Goal: Navigation & Orientation: Find specific page/section

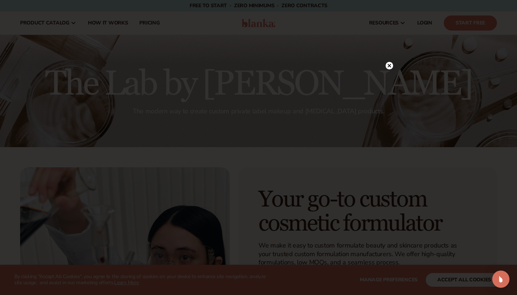
click at [388, 65] on icon at bounding box center [390, 66] width 4 height 4
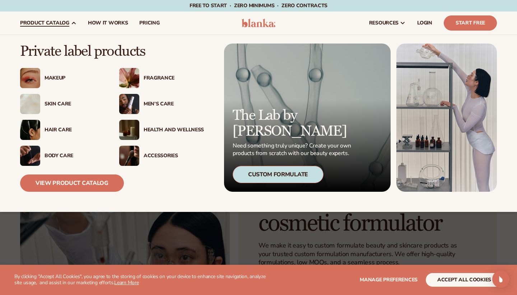
click at [169, 132] on div "Health And Wellness" at bounding box center [174, 130] width 60 height 6
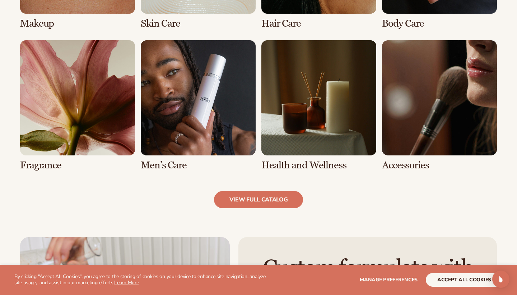
scroll to position [670, 0]
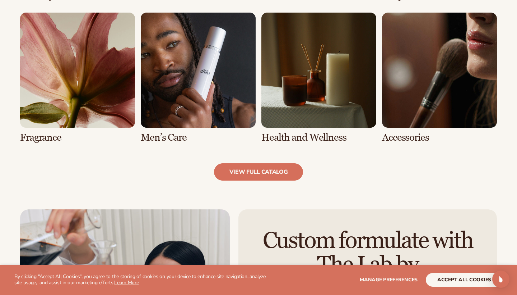
click at [226, 110] on link "6 / 8" at bounding box center [198, 78] width 115 height 130
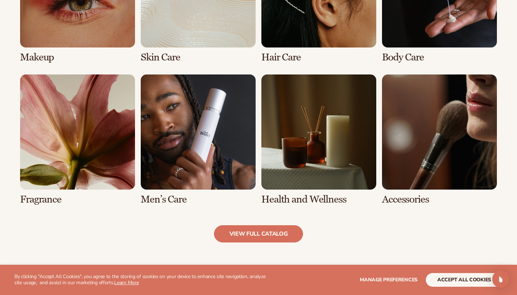
scroll to position [704, 0]
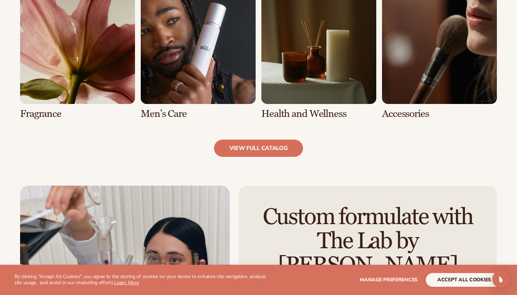
click at [282, 108] on link "7 / 8" at bounding box center [319, 54] width 115 height 130
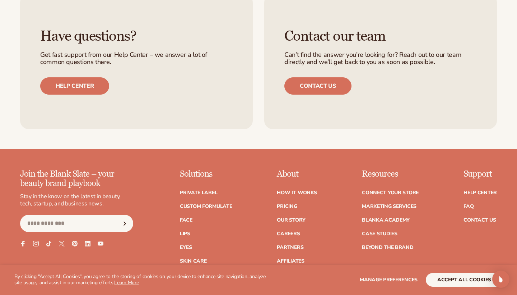
scroll to position [1268, 0]
